Goal: Information Seeking & Learning: Check status

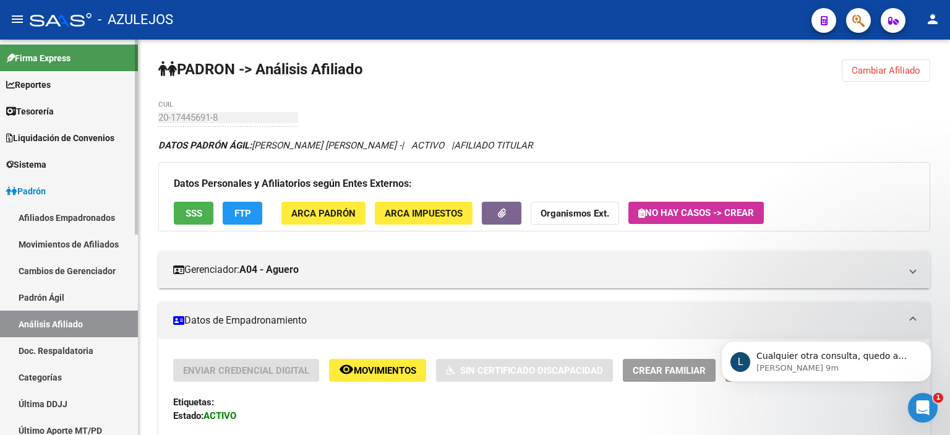
click at [37, 298] on link "Padrón Ágil" at bounding box center [69, 297] width 138 height 27
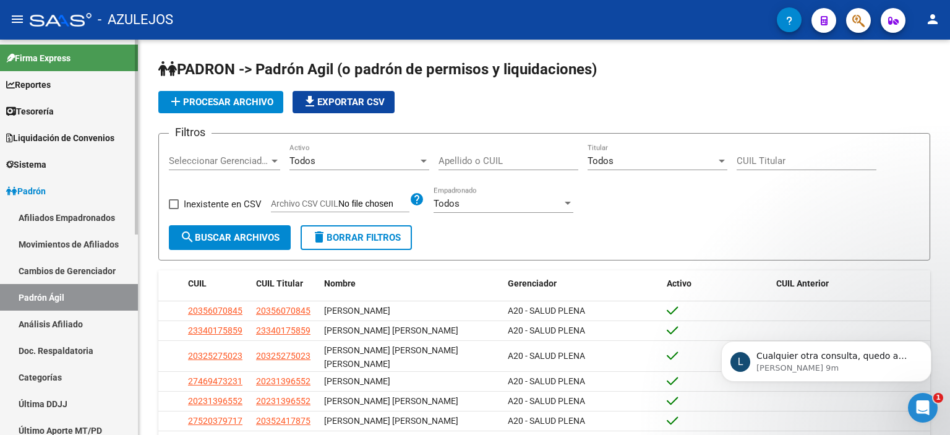
click at [40, 321] on link "Análisis Afiliado" at bounding box center [69, 324] width 138 height 27
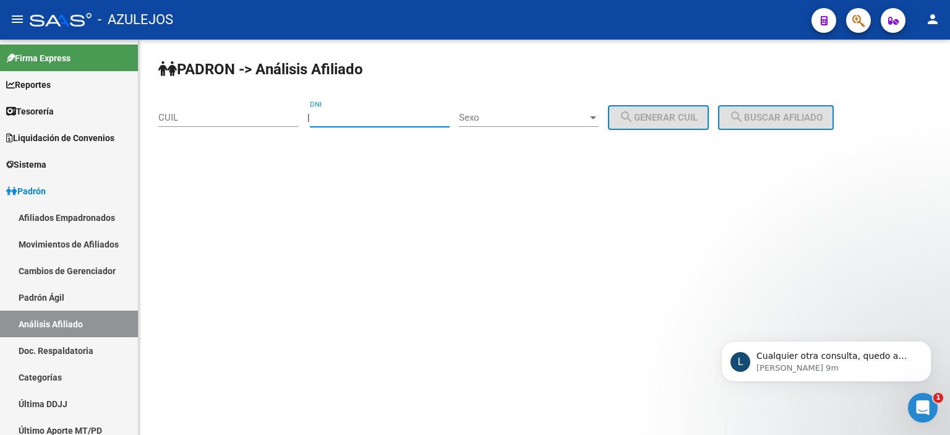
click at [355, 118] on input "DNI" at bounding box center [380, 117] width 140 height 11
type input "34256421"
click at [507, 121] on span "Sexo" at bounding box center [523, 117] width 129 height 11
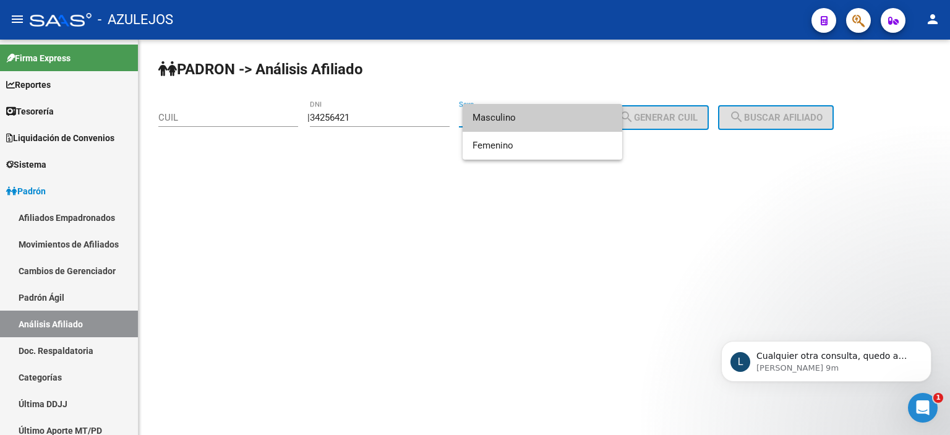
click at [507, 123] on span "Masculino" at bounding box center [543, 118] width 140 height 28
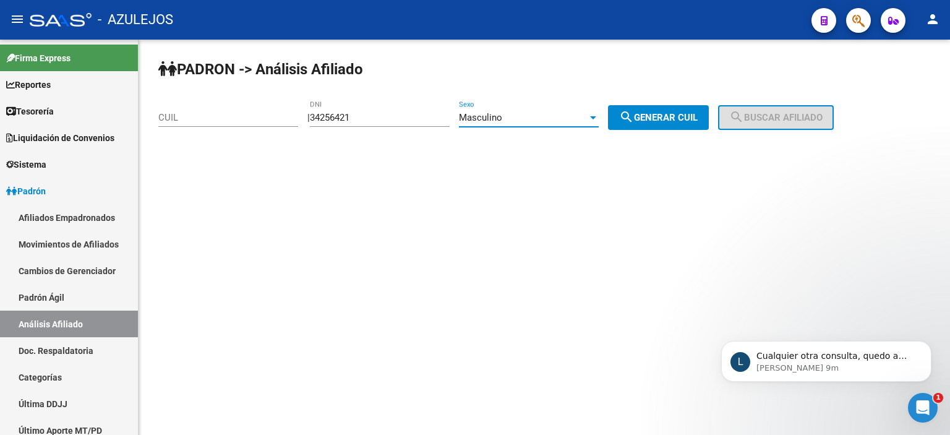
click at [661, 118] on span "search Generar CUIL" at bounding box center [658, 117] width 79 height 11
type input "20-34256421-7"
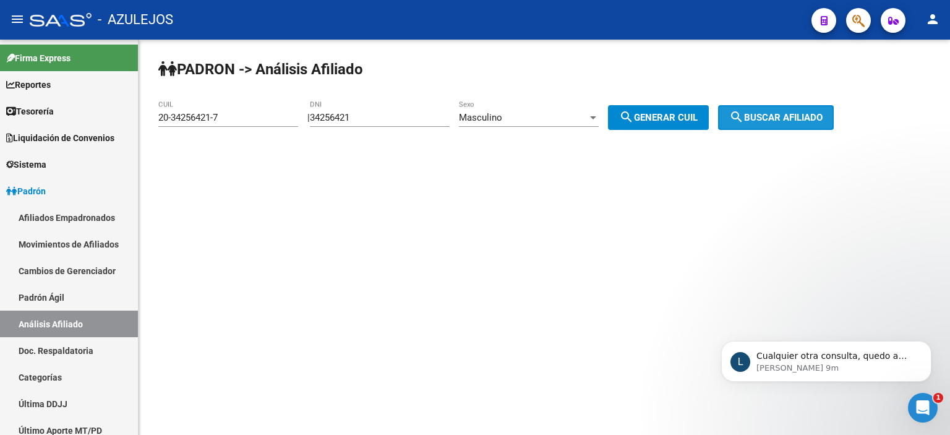
click at [744, 118] on mat-icon "search" at bounding box center [736, 117] width 15 height 15
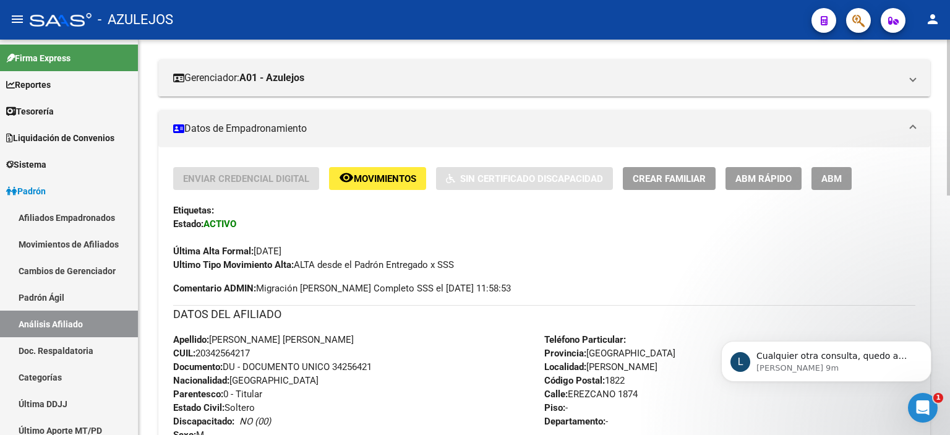
scroll to position [247, 0]
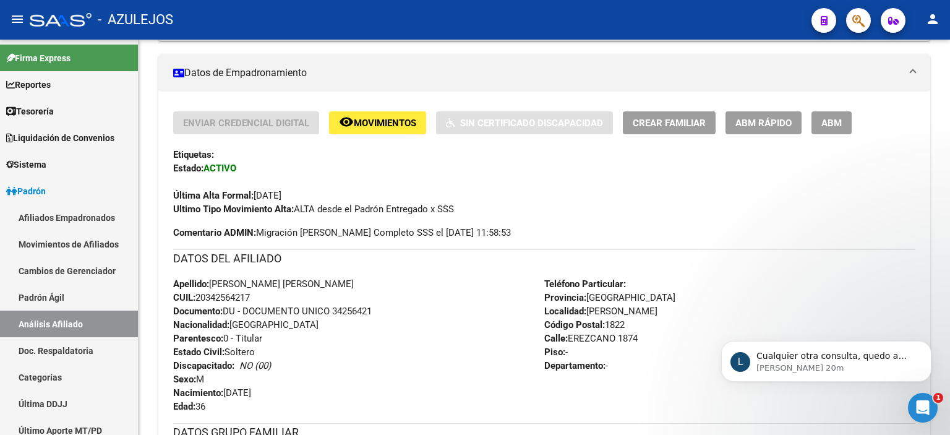
click at [366, 158] on div "Etiquetas:" at bounding box center [544, 155] width 742 height 14
drag, startPoint x: 366, startPoint y: 158, endPoint x: 330, endPoint y: 176, distance: 39.6
click at [330, 176] on div "Última Alta Formal: [DATE]" at bounding box center [544, 188] width 742 height 27
drag, startPoint x: 330, startPoint y: 176, endPoint x: 295, endPoint y: 166, distance: 36.6
click at [295, 166] on div "Enviar Credencial Digital remove_red_eye Movimientos Sin Certificado Discapacid…" at bounding box center [544, 163] width 742 height 105
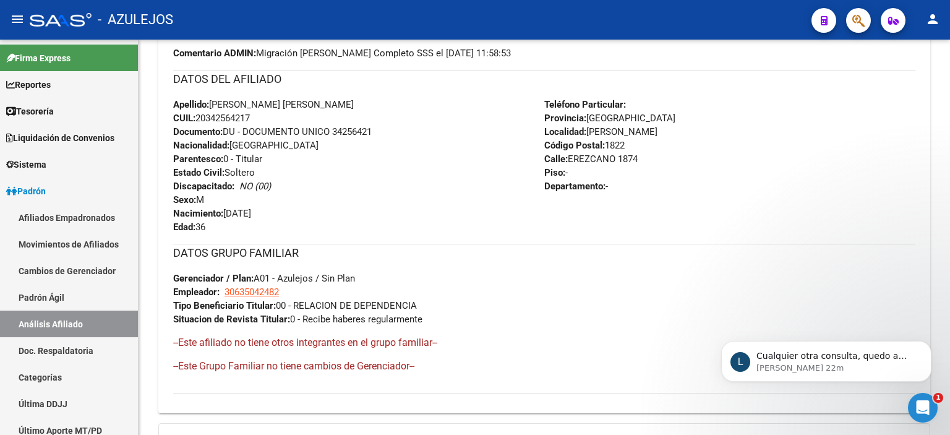
scroll to position [495, 0]
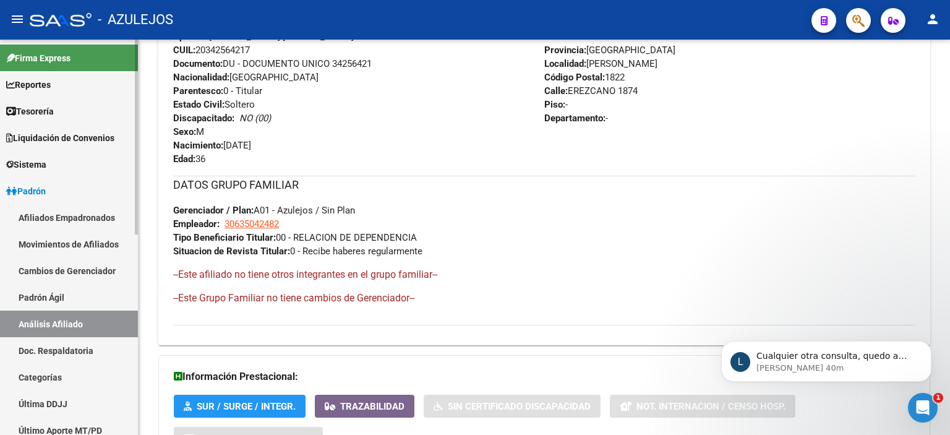
click at [74, 287] on link "Padrón Ágil" at bounding box center [69, 297] width 138 height 27
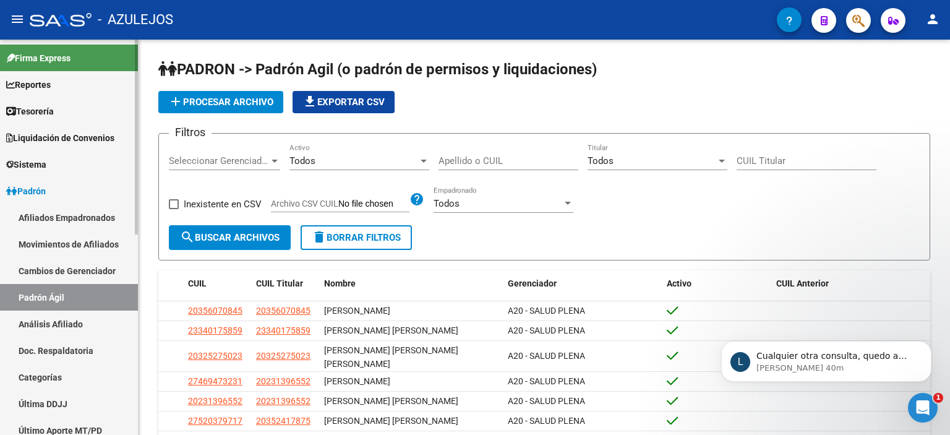
click at [59, 317] on link "Análisis Afiliado" at bounding box center [69, 324] width 138 height 27
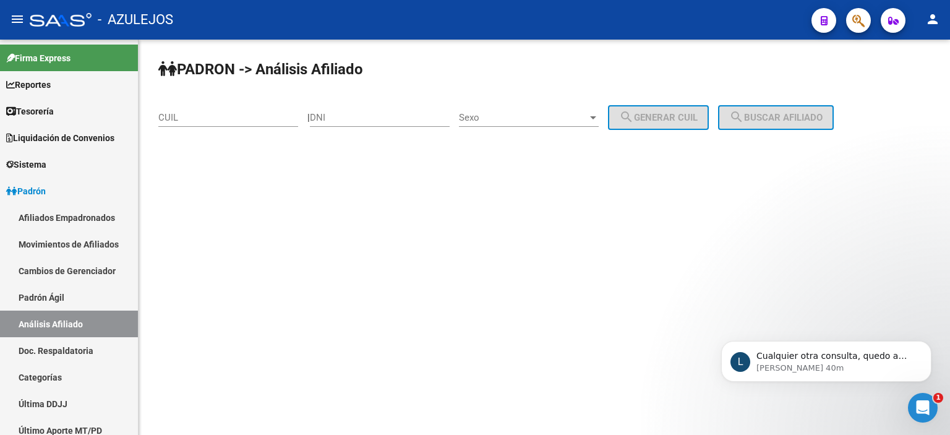
click at [335, 123] on div "DNI" at bounding box center [380, 113] width 140 height 27
click at [336, 118] on input "DNI" at bounding box center [380, 117] width 140 height 11
type input "14779983"
click at [577, 121] on span "Sexo" at bounding box center [523, 117] width 129 height 11
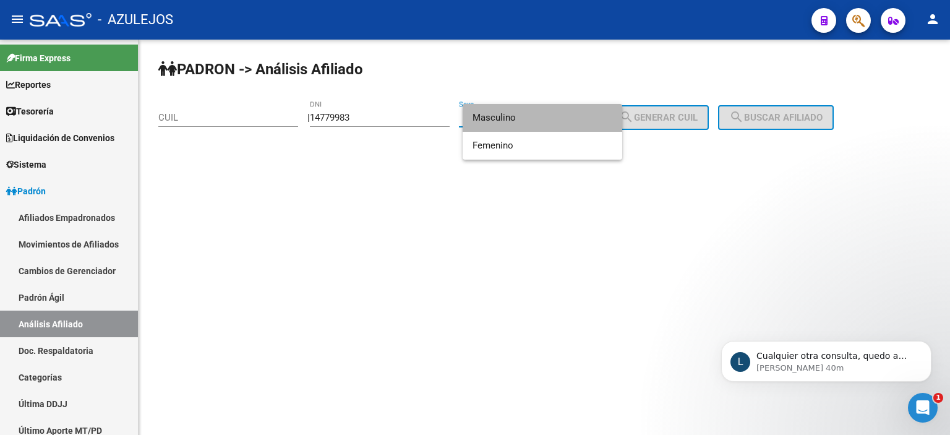
drag, startPoint x: 563, startPoint y: 122, endPoint x: 630, endPoint y: 117, distance: 67.6
click at [563, 121] on span "Masculino" at bounding box center [543, 118] width 140 height 28
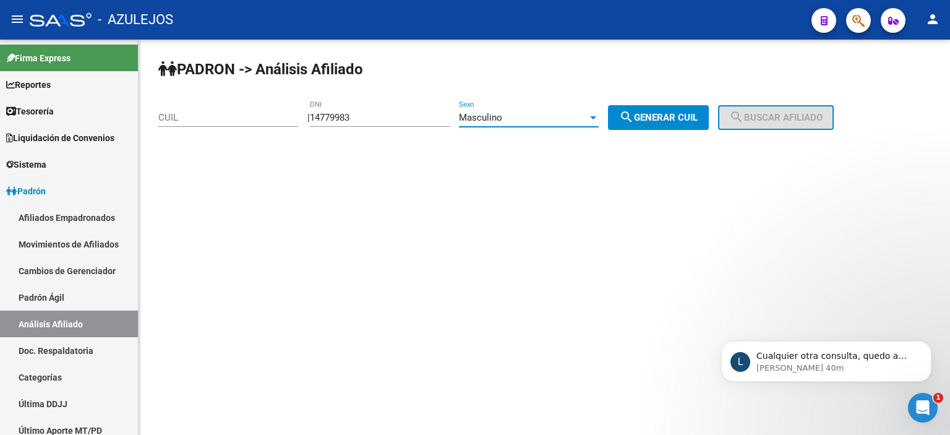
click at [666, 117] on span "search Generar CUIL" at bounding box center [658, 117] width 79 height 11
type input "20-14779983-8"
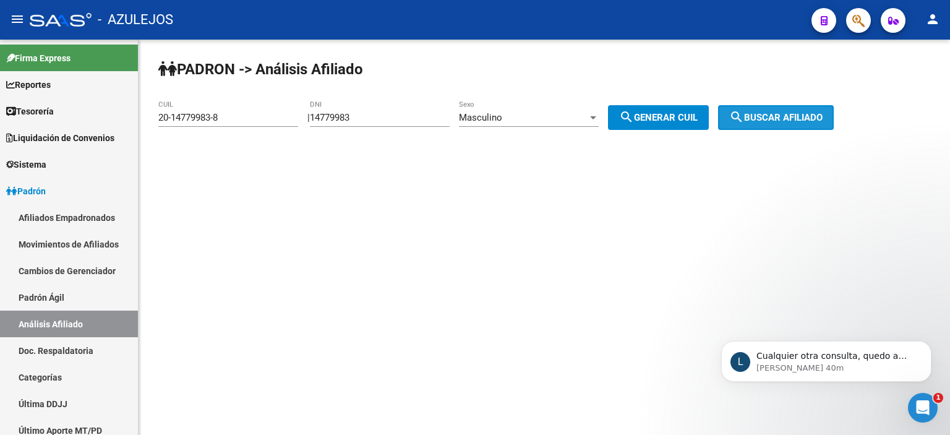
click at [763, 117] on span "search Buscar afiliado" at bounding box center [775, 117] width 93 height 11
